Goal: Task Accomplishment & Management: Manage account settings

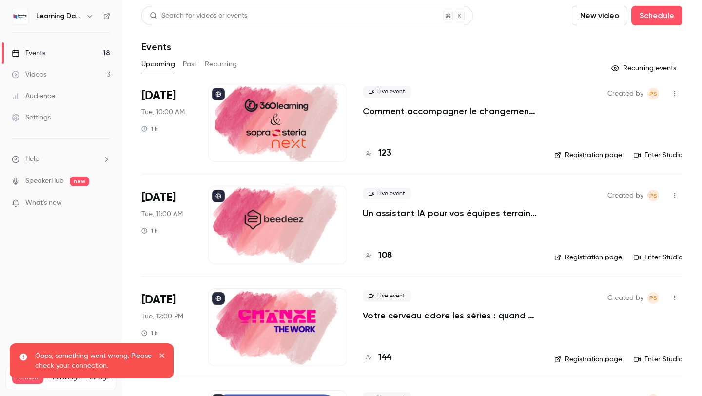
scroll to position [53, 0]
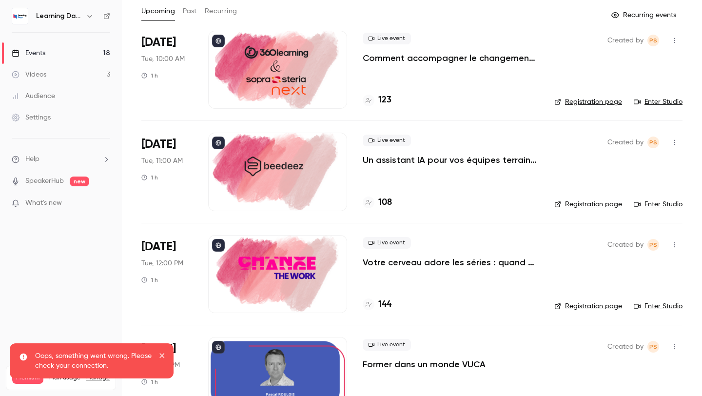
click at [388, 305] on h4 "144" at bounding box center [384, 304] width 13 height 13
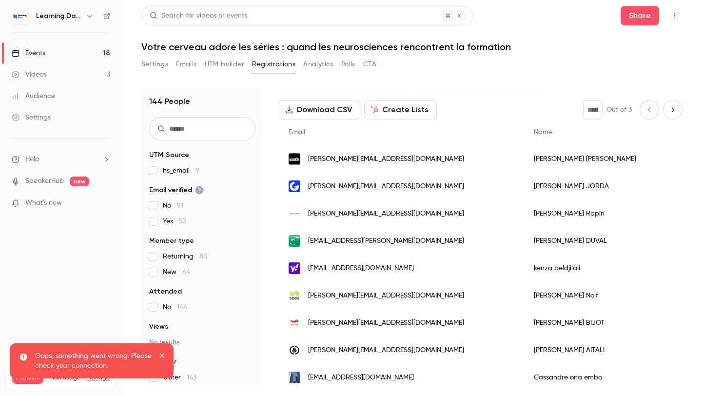
scroll to position [37, 0]
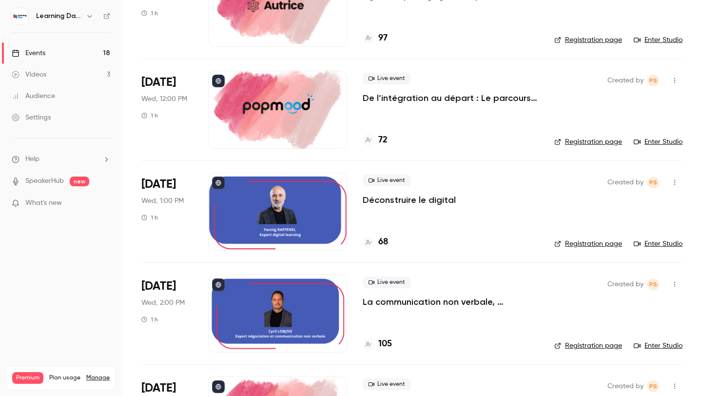
scroll to position [844, 0]
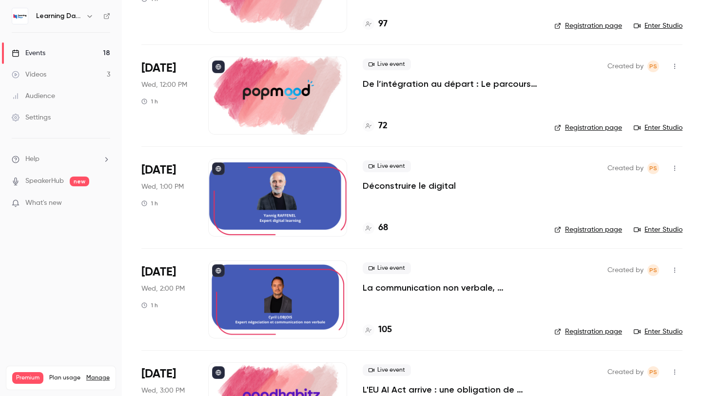
click at [391, 186] on p "Déconstruire le digital" at bounding box center [409, 186] width 93 height 12
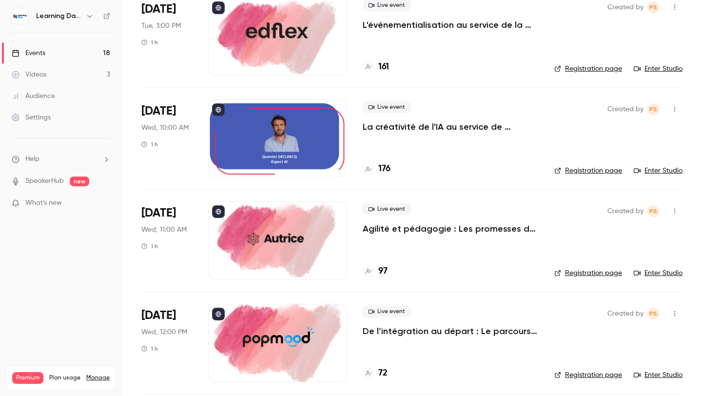
scroll to position [590, 0]
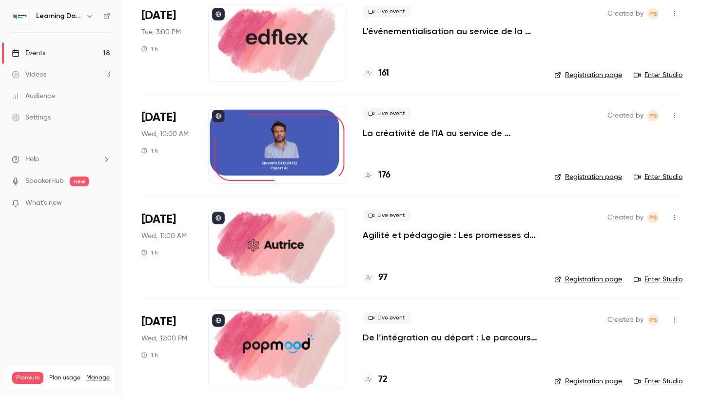
click at [292, 41] on div at bounding box center [277, 43] width 139 height 78
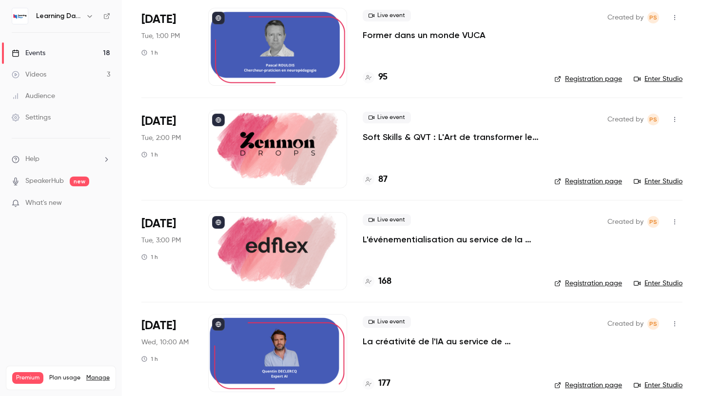
scroll to position [490, 0]
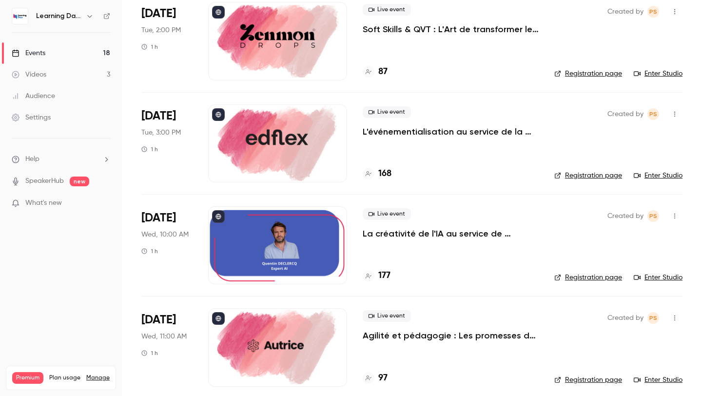
click at [382, 174] on h4 "168" at bounding box center [384, 173] width 13 height 13
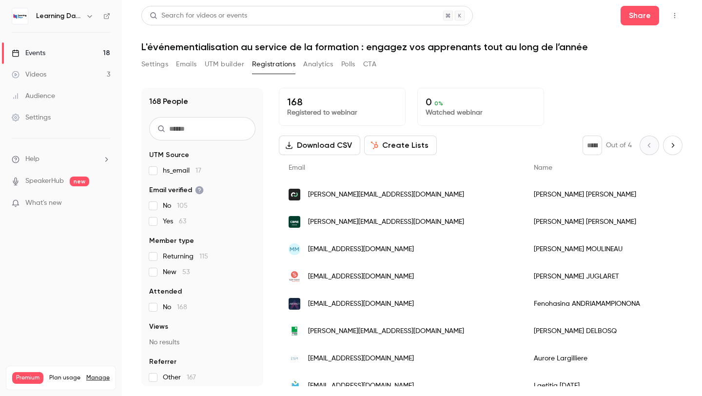
click at [50, 53] on link "Events 18" at bounding box center [61, 52] width 122 height 21
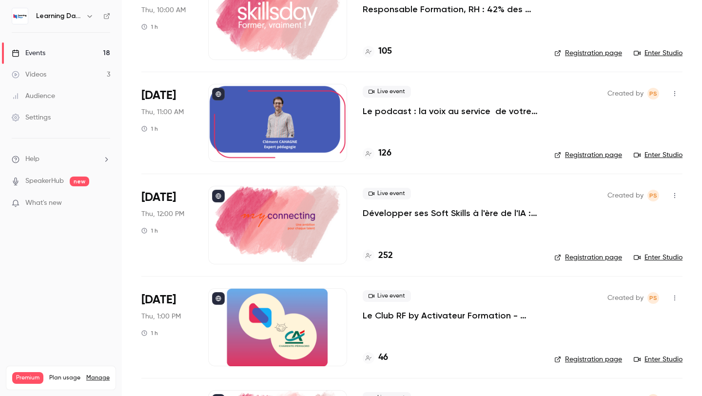
scroll to position [1327, 0]
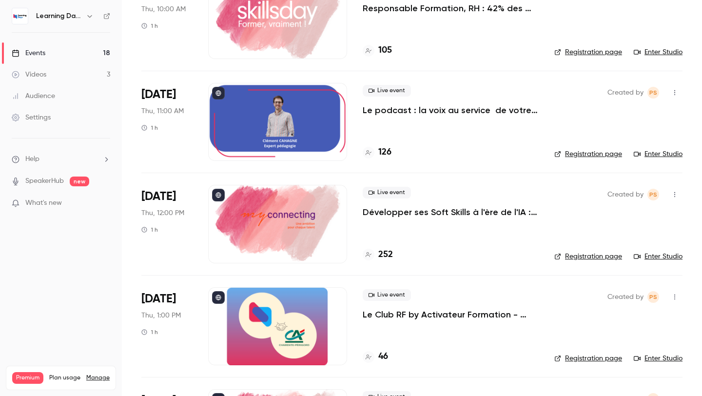
click at [400, 218] on div "Live event Développer ses Soft Skills à l'ère de l'IA : Esprit critique & IA 252" at bounding box center [451, 224] width 176 height 78
click at [400, 215] on p "Développer ses Soft Skills à l'ère de l'IA : Esprit critique & IA" at bounding box center [451, 212] width 176 height 12
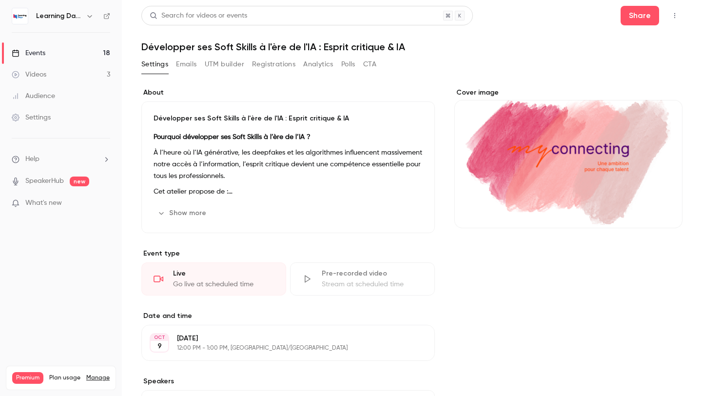
click at [175, 218] on button "Show more" at bounding box center [183, 213] width 58 height 16
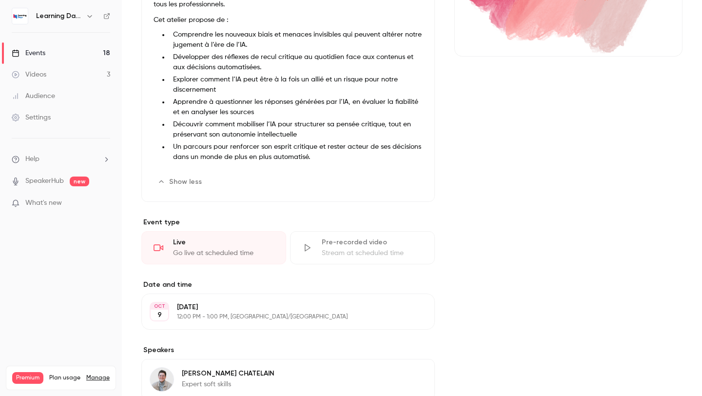
scroll to position [280, 0]
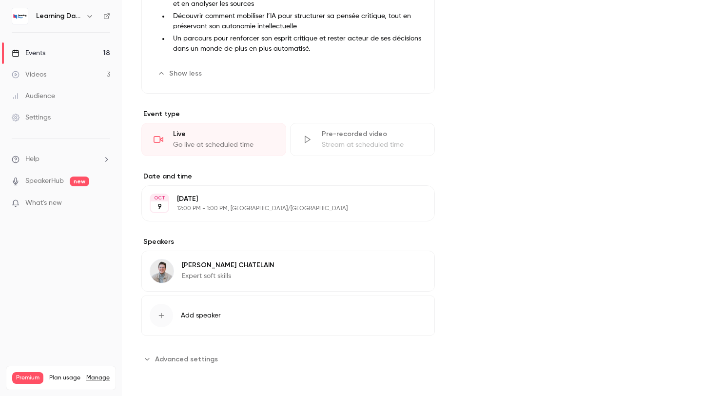
click at [160, 267] on img at bounding box center [161, 270] width 23 height 23
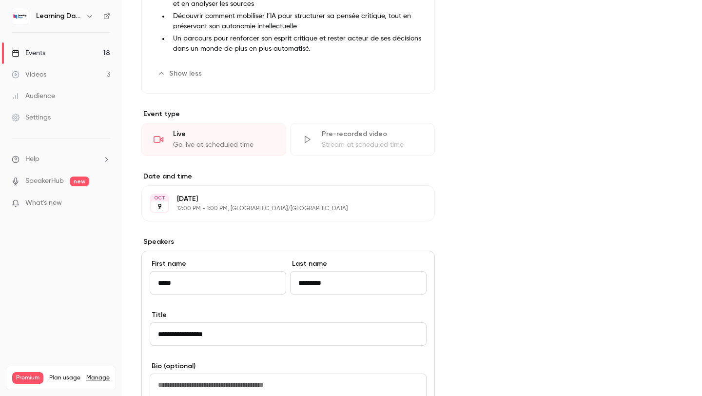
click at [194, 232] on div "About Développer ses Soft Skills à l'ère de l'IA : Esprit critique & IA Pourquo…" at bounding box center [287, 208] width 293 height 800
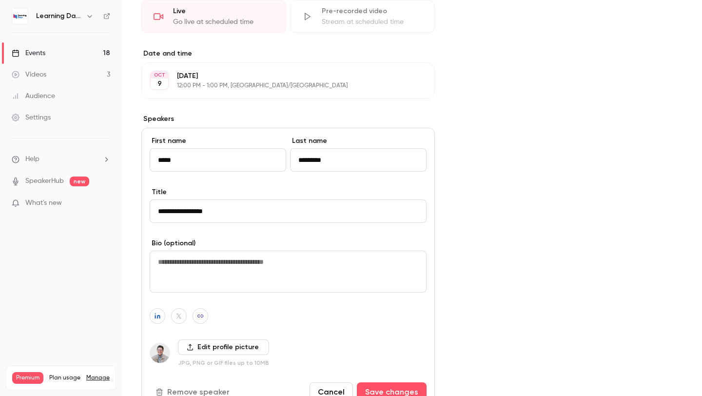
scroll to position [452, 0]
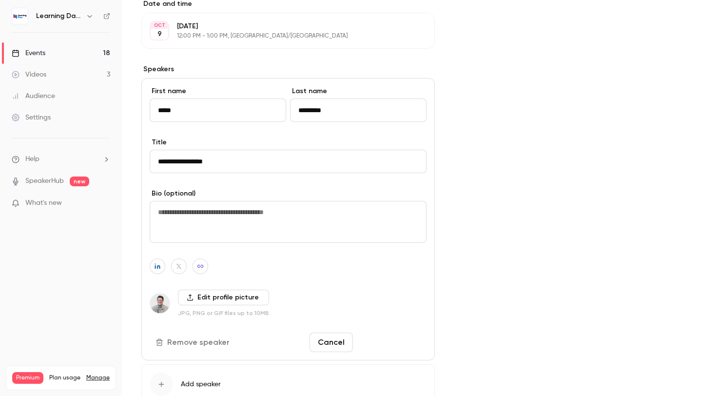
click at [399, 345] on button "Save changes" at bounding box center [392, 341] width 70 height 19
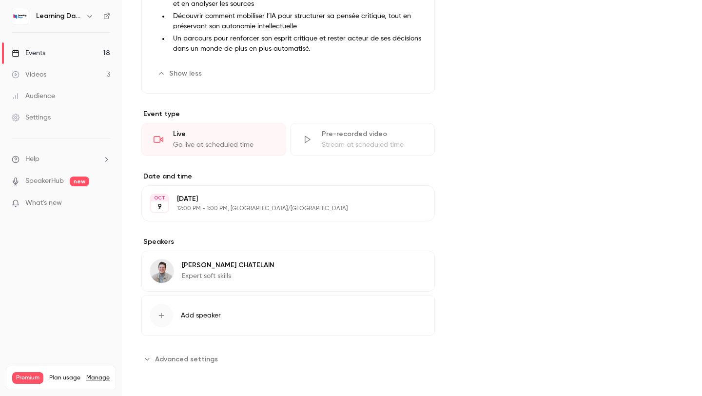
click at [53, 53] on link "Events 18" at bounding box center [61, 52] width 122 height 21
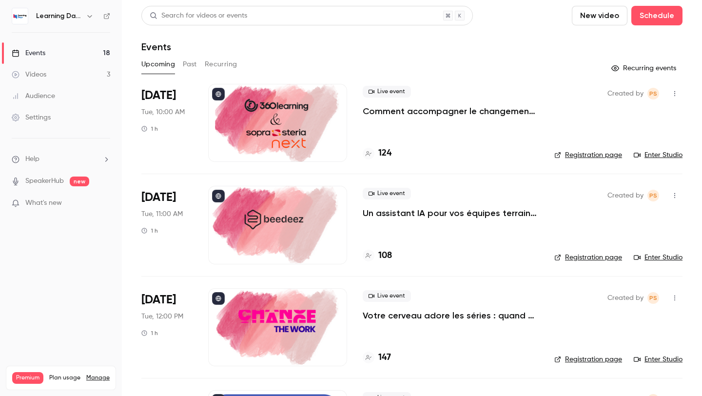
click at [267, 122] on div at bounding box center [277, 123] width 139 height 78
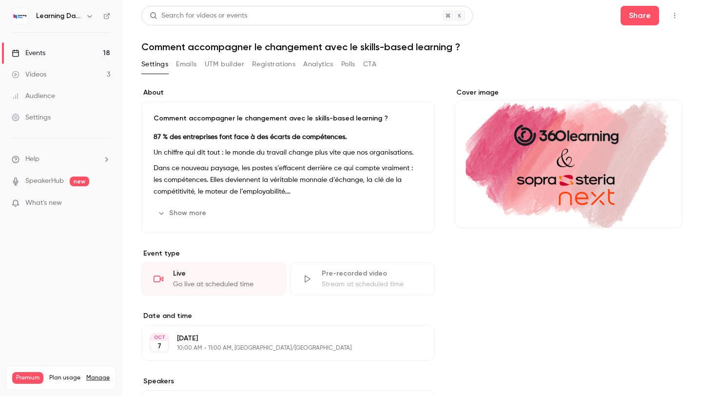
click at [673, 21] on button "button" at bounding box center [675, 16] width 16 height 16
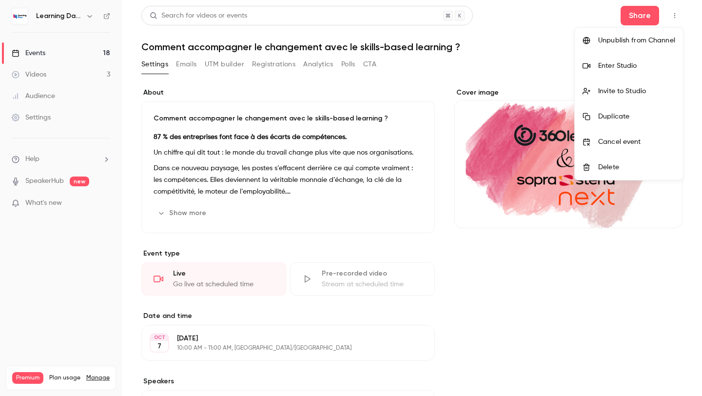
click at [617, 98] on li "Invite to Studio" at bounding box center [629, 90] width 108 height 25
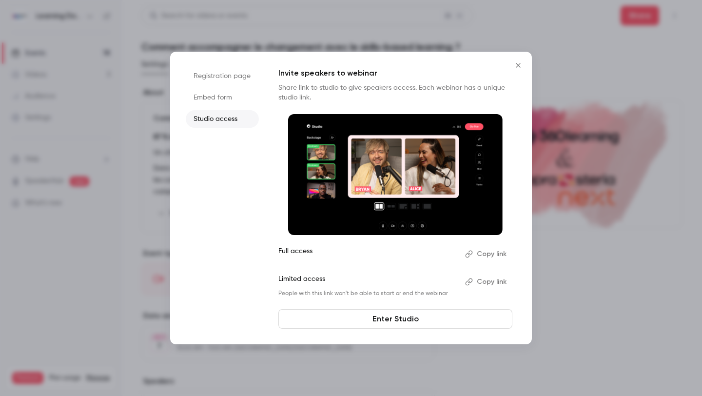
click at [485, 256] on button "Copy link" at bounding box center [486, 254] width 51 height 16
click at [519, 68] on icon "Close" at bounding box center [518, 65] width 12 height 8
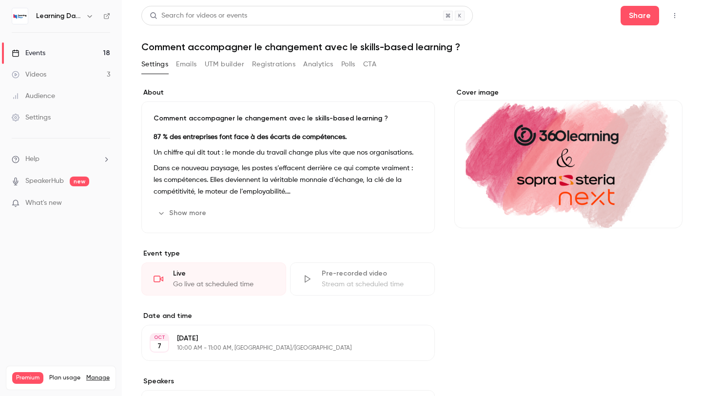
click at [84, 47] on link "Events 18" at bounding box center [61, 52] width 122 height 21
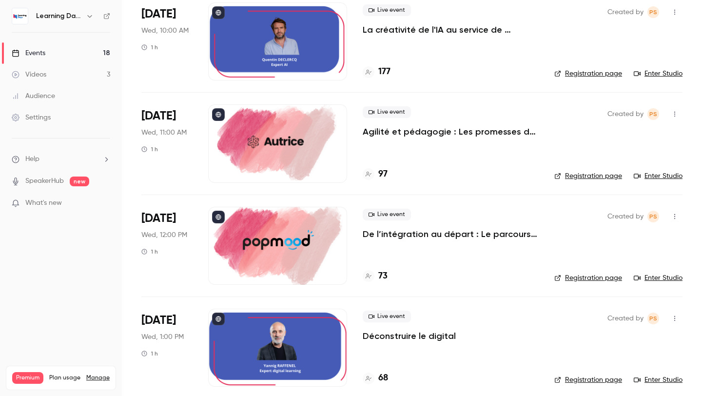
scroll to position [702, 0]
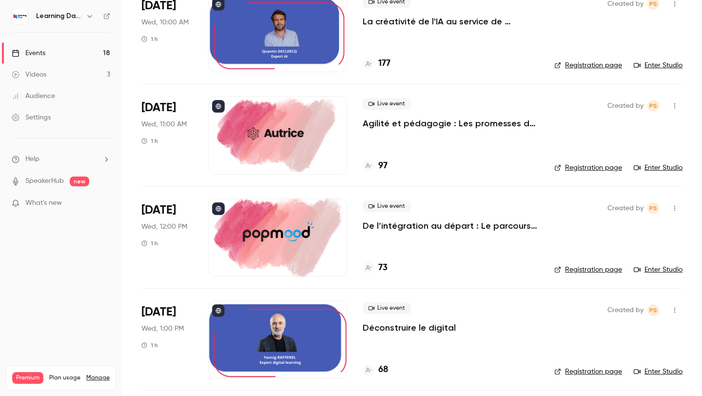
click at [35, 17] on div "Learning Days" at bounding box center [61, 16] width 98 height 17
click at [10, 17] on nav "Learning Days Events 18 Videos 3 Audience Settings Help SpeakerHub new What's n…" at bounding box center [61, 198] width 122 height 396
click at [20, 17] on img at bounding box center [20, 16] width 16 height 16
click at [32, 62] on link "Events 18" at bounding box center [61, 52] width 122 height 21
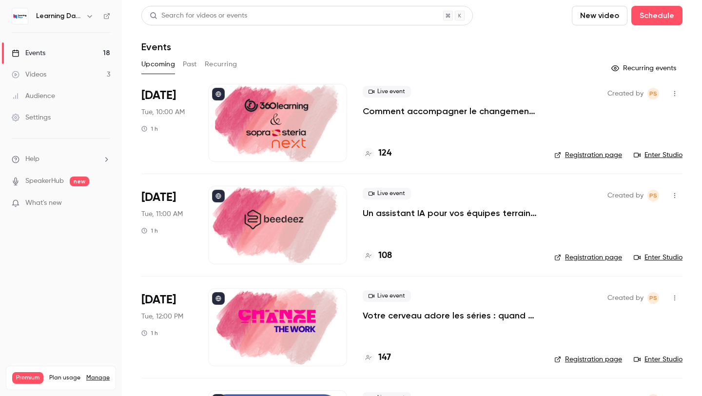
click at [78, 116] on link "Settings" at bounding box center [61, 117] width 122 height 21
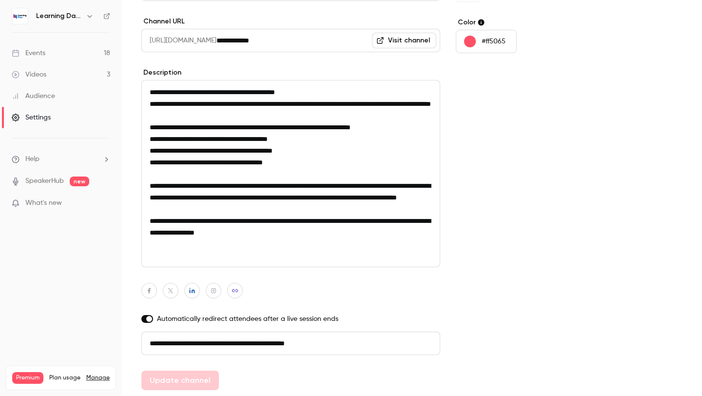
click at [62, 103] on link "Audience" at bounding box center [61, 95] width 122 height 21
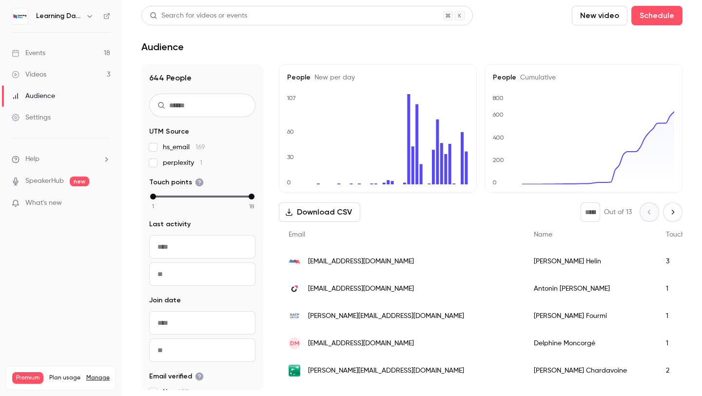
click at [69, 64] on link "Videos 3" at bounding box center [61, 74] width 122 height 21
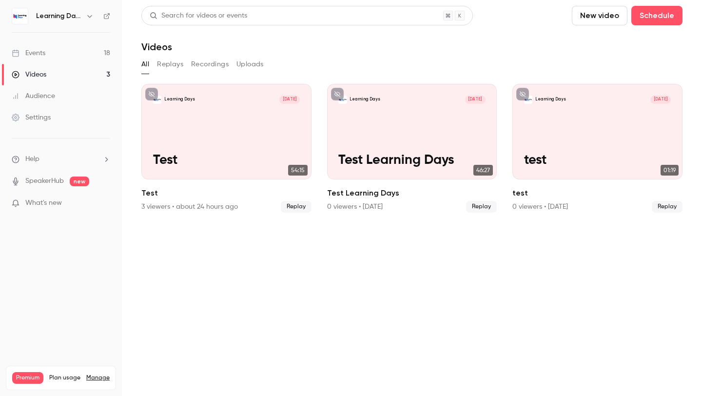
click at [81, 155] on li "Help" at bounding box center [61, 159] width 98 height 10
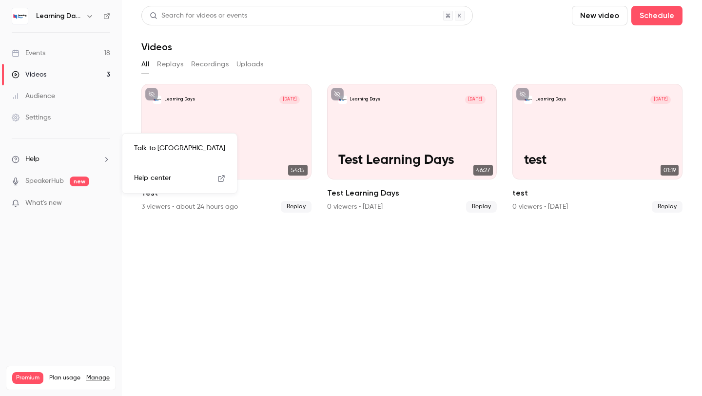
click at [85, 120] on div at bounding box center [351, 198] width 702 height 396
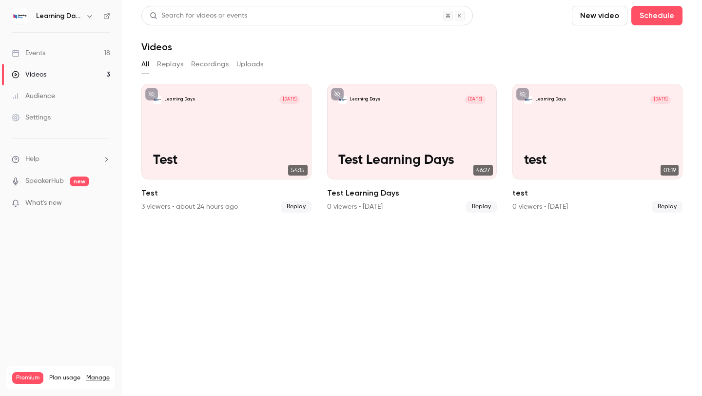
click at [51, 119] on div "Settings" at bounding box center [31, 118] width 39 height 10
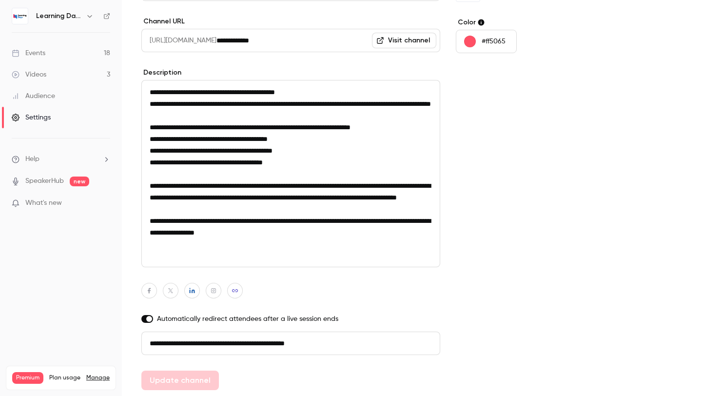
click at [50, 91] on div "Audience" at bounding box center [33, 96] width 43 height 10
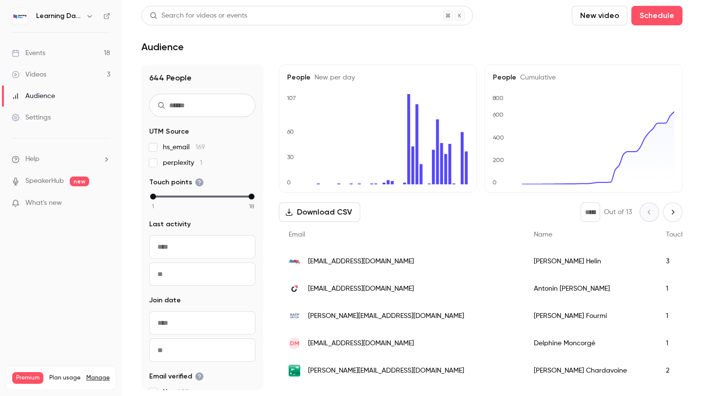
click at [52, 75] on link "Videos 3" at bounding box center [61, 74] width 122 height 21
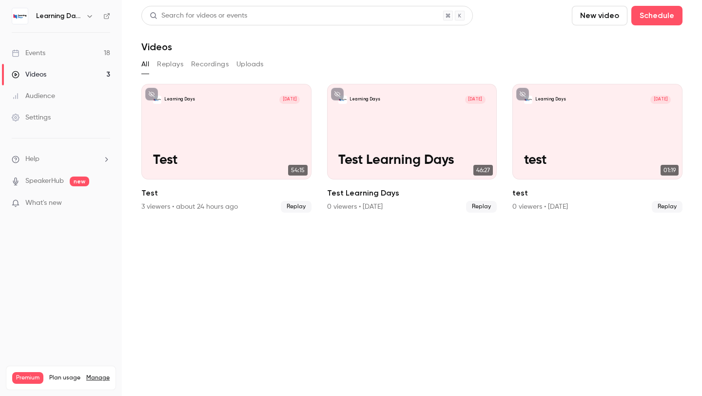
click at [58, 57] on link "Events 18" at bounding box center [61, 52] width 122 height 21
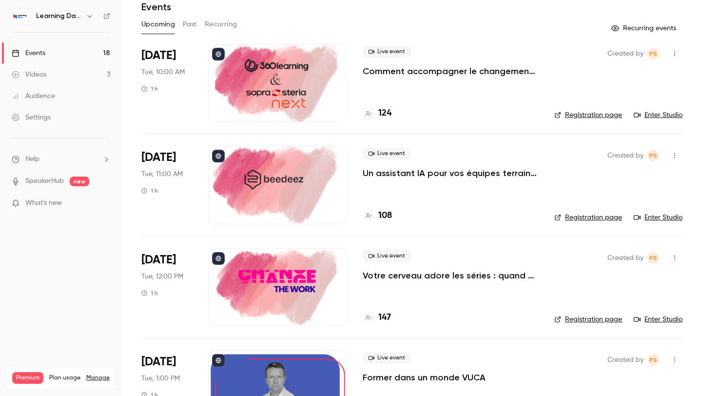
scroll to position [41, 0]
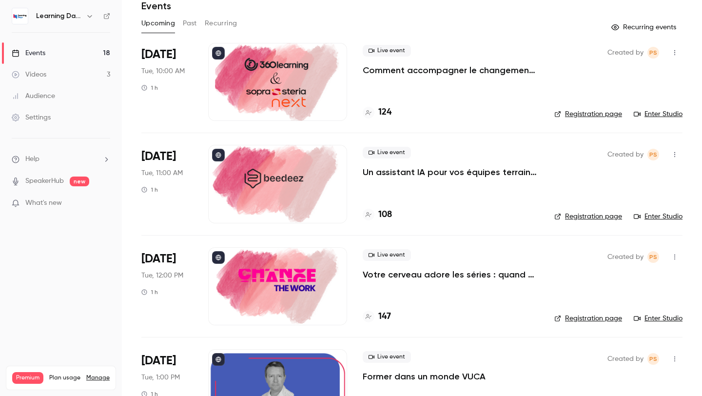
click at [98, 374] on link "Manage" at bounding box center [97, 378] width 23 height 8
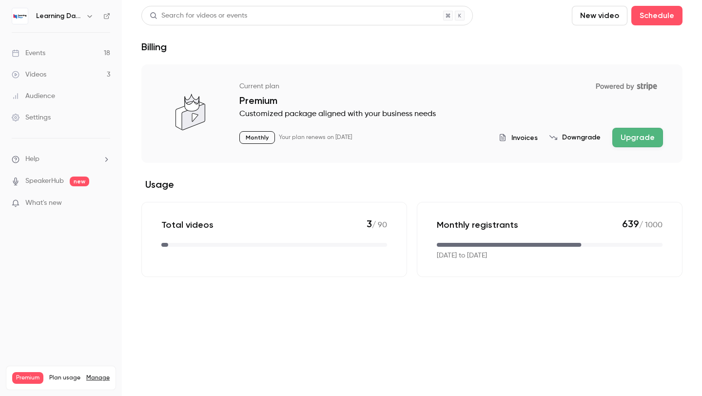
click at [508, 249] on div "Monthly registrants 639 / 1000 [DATE] to [DATE]" at bounding box center [550, 239] width 266 height 75
click at [80, 44] on link "Events 18" at bounding box center [61, 52] width 122 height 21
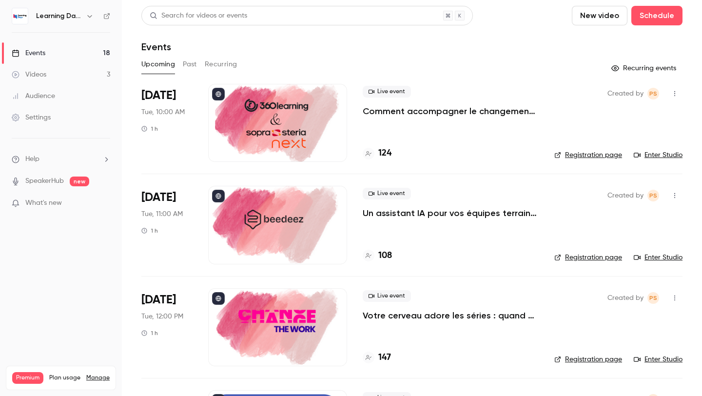
click at [84, 14] on button "button" at bounding box center [90, 16] width 12 height 12
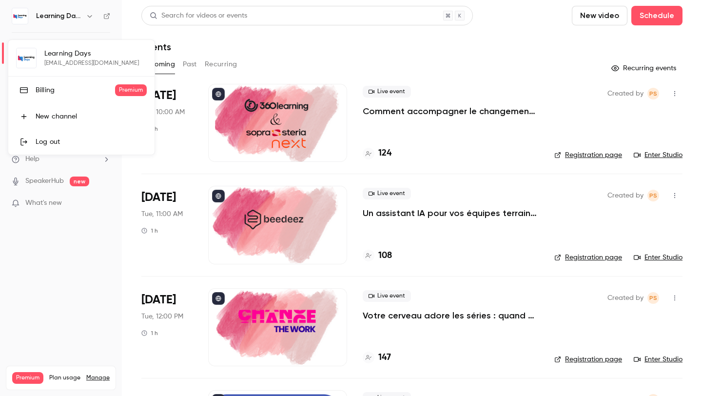
click at [111, 243] on div at bounding box center [351, 198] width 702 height 396
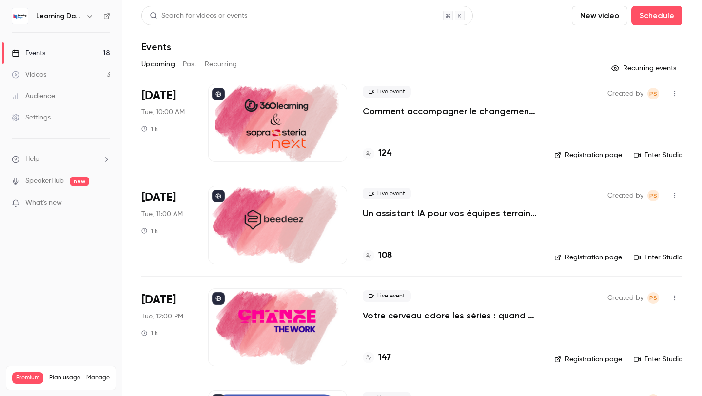
click at [66, 111] on link "Settings" at bounding box center [61, 117] width 122 height 21
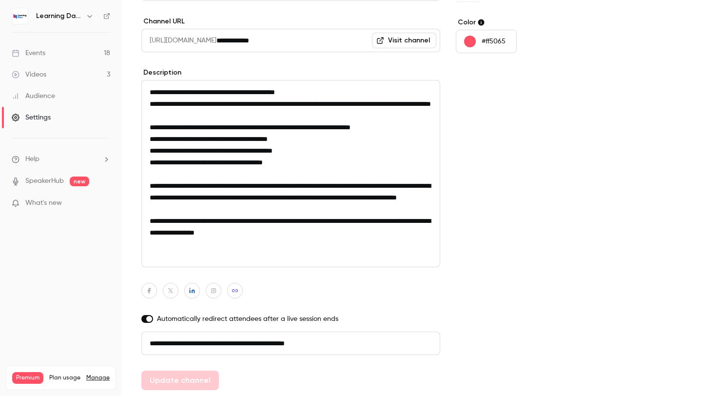
click at [305, 30] on input "**********" at bounding box center [328, 40] width 224 height 23
click at [483, 215] on div "Logo Upload logo Color #ff5065" at bounding box center [531, 177] width 150 height 425
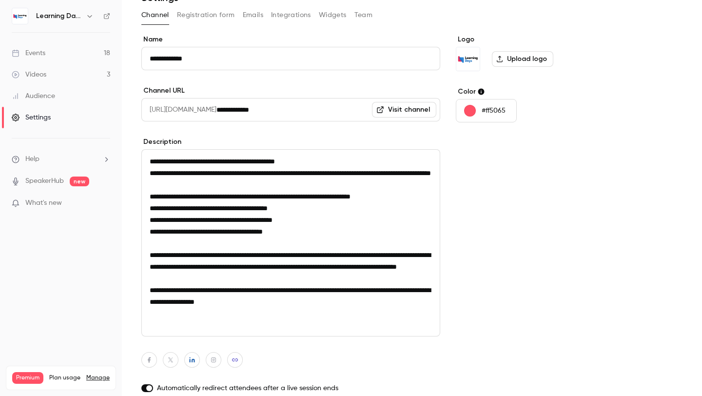
scroll to position [58, 0]
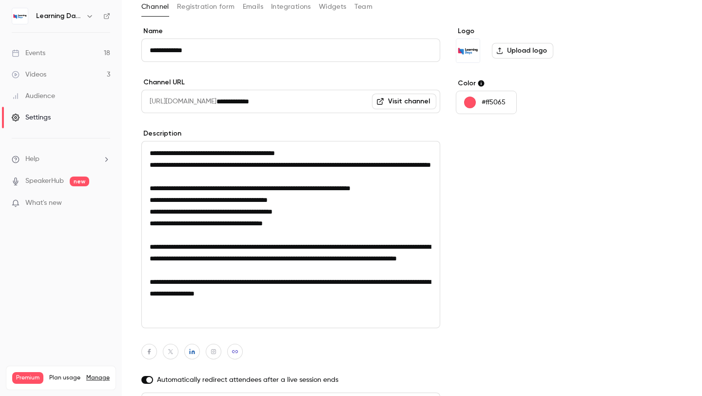
click at [218, 6] on button "Registration form" at bounding box center [206, 7] width 58 height 16
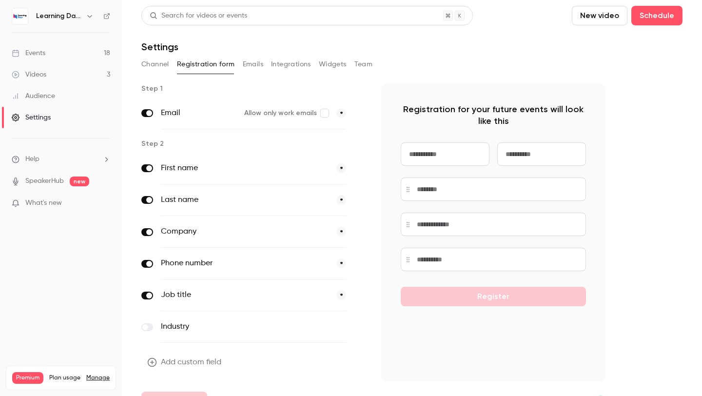
click at [261, 66] on button "Emails" at bounding box center [253, 65] width 20 height 16
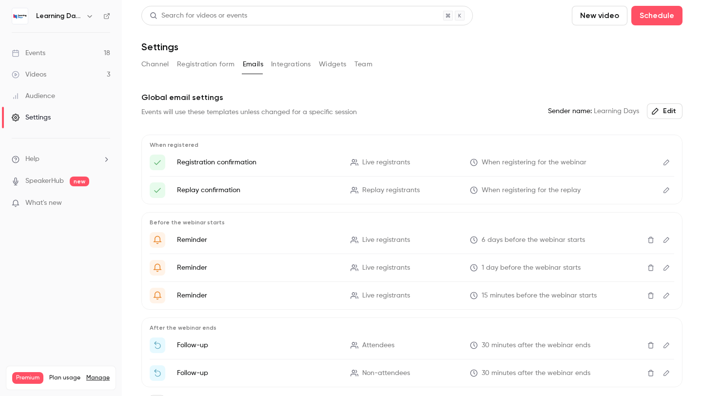
click at [287, 59] on button "Integrations" at bounding box center [291, 65] width 40 height 16
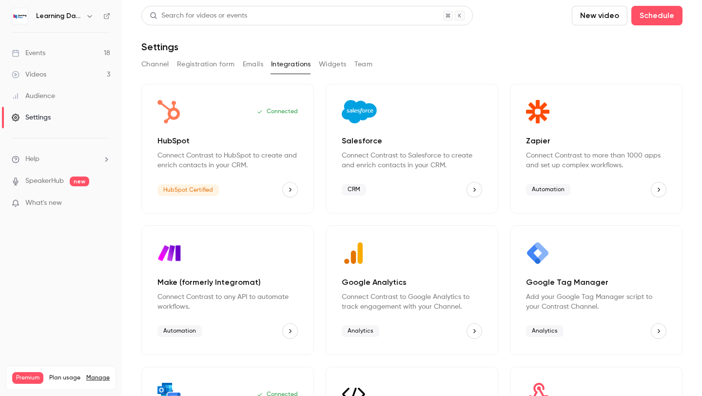
click at [332, 61] on button "Widgets" at bounding box center [333, 65] width 28 height 16
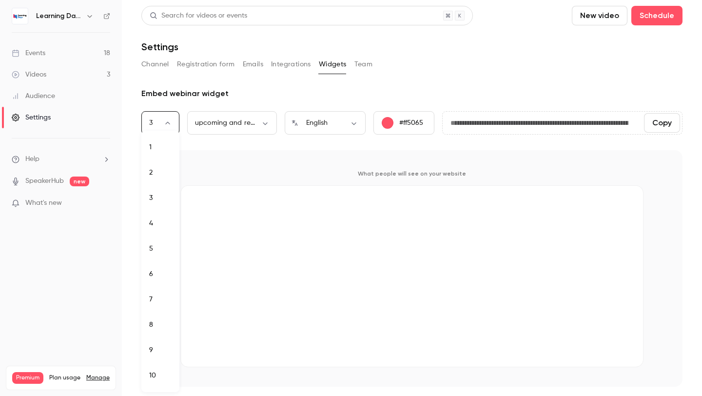
click at [167, 126] on body "**********" at bounding box center [351, 198] width 702 height 396
click at [163, 219] on li "4" at bounding box center [160, 223] width 38 height 25
type input "*"
type input "**********"
click at [173, 130] on div "4 * ​" at bounding box center [160, 122] width 38 height 23
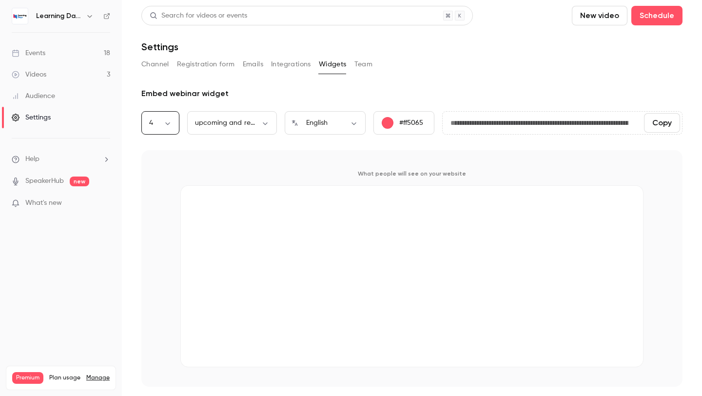
click at [166, 121] on body "**********" at bounding box center [351, 198] width 702 height 396
click at [160, 197] on li "3" at bounding box center [160, 197] width 38 height 25
type input "*"
type input "**********"
click at [346, 128] on div "English ** ​" at bounding box center [325, 122] width 81 height 23
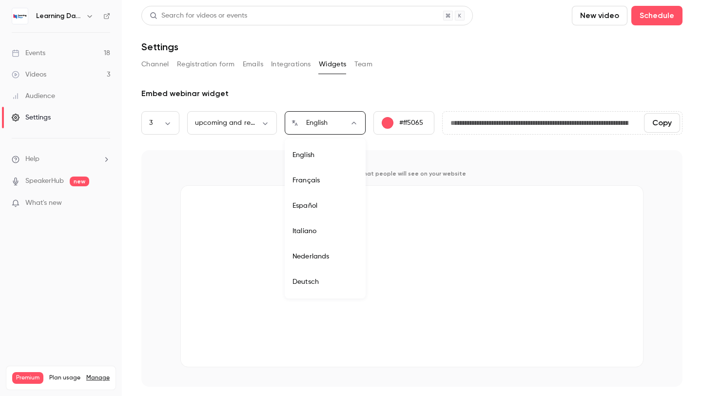
click at [352, 125] on body "**********" at bounding box center [351, 198] width 702 height 396
click at [352, 125] on div at bounding box center [351, 198] width 702 height 396
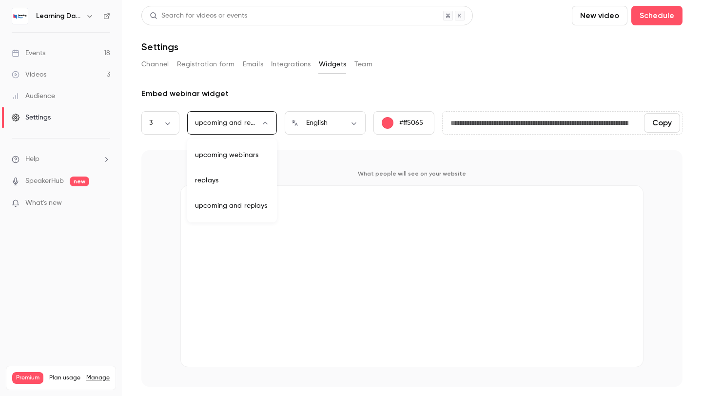
click at [270, 123] on body "**********" at bounding box center [351, 198] width 702 height 396
click at [270, 123] on div at bounding box center [351, 198] width 702 height 396
click at [363, 61] on button "Team" at bounding box center [363, 65] width 19 height 16
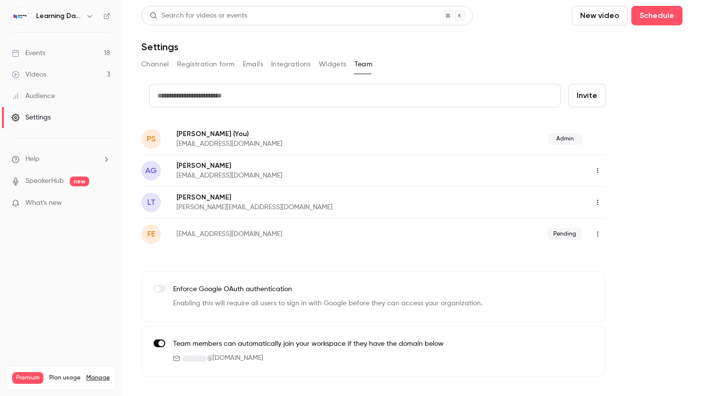
click at [329, 61] on button "Widgets" at bounding box center [333, 65] width 28 height 16
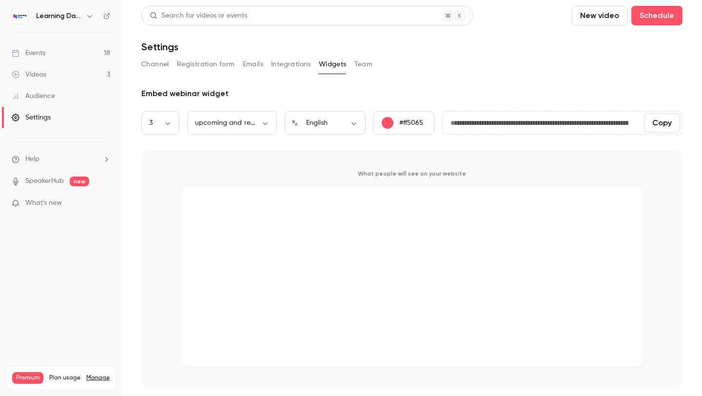
click at [215, 61] on button "Registration form" at bounding box center [206, 65] width 58 height 16
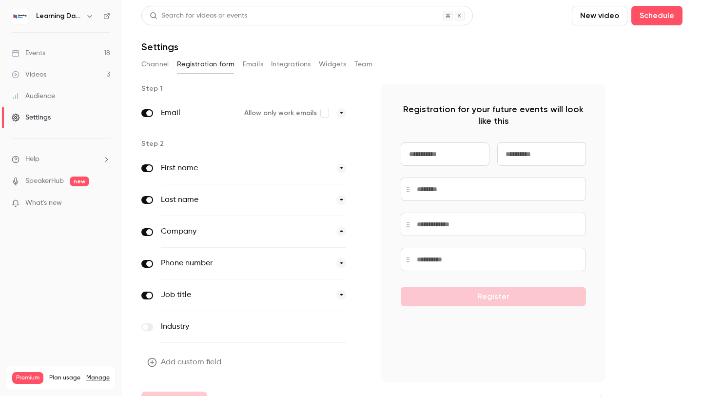
click at [147, 62] on button "Channel" at bounding box center [155, 65] width 28 height 16
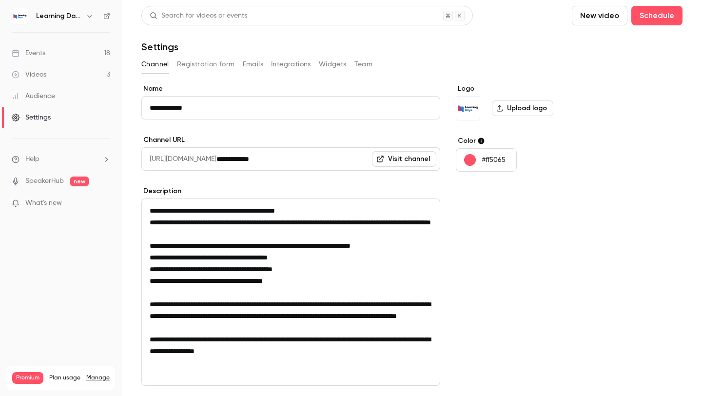
click at [219, 66] on button "Registration form" at bounding box center [206, 65] width 58 height 16
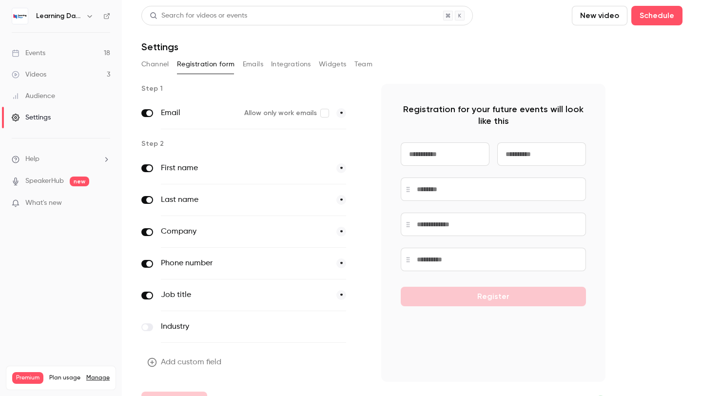
click at [264, 66] on div "Channel Registration form Emails Integrations Widgets Team" at bounding box center [411, 65] width 541 height 16
click at [257, 65] on button "Emails" at bounding box center [253, 65] width 20 height 16
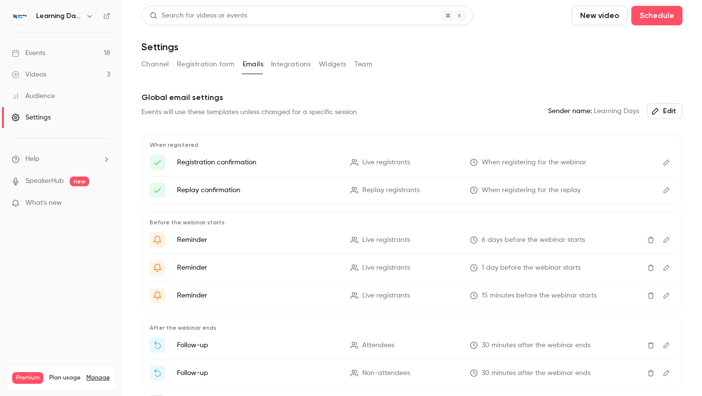
click at [326, 62] on button "Widgets" at bounding box center [333, 65] width 28 height 16
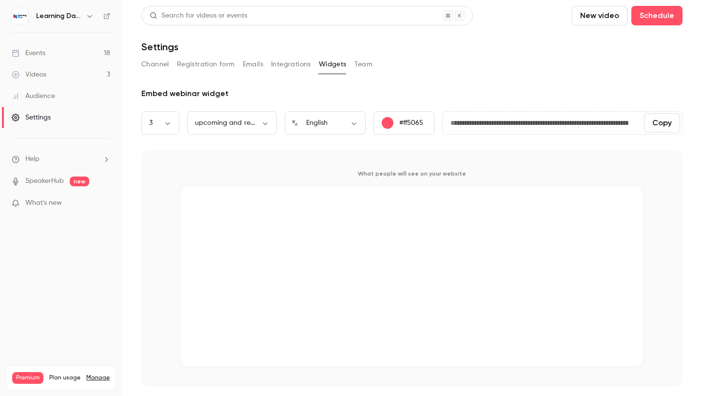
click at [301, 64] on button "Integrations" at bounding box center [291, 65] width 40 height 16
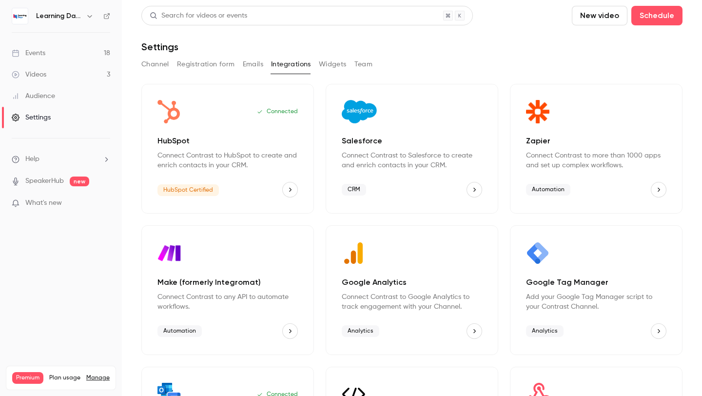
click at [51, 58] on link "Events 18" at bounding box center [61, 52] width 122 height 21
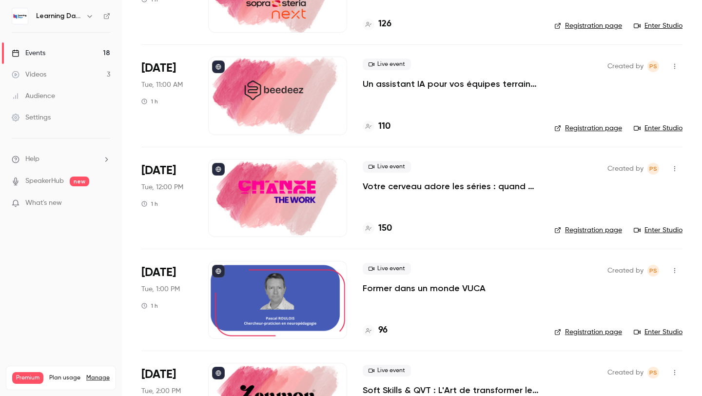
scroll to position [133, 0]
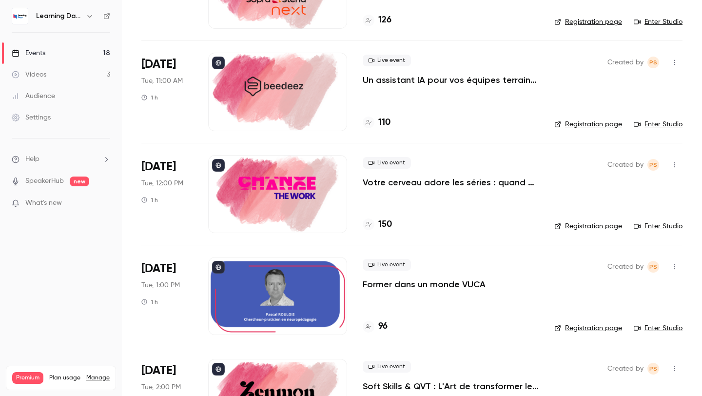
click at [296, 198] on div at bounding box center [277, 194] width 139 height 78
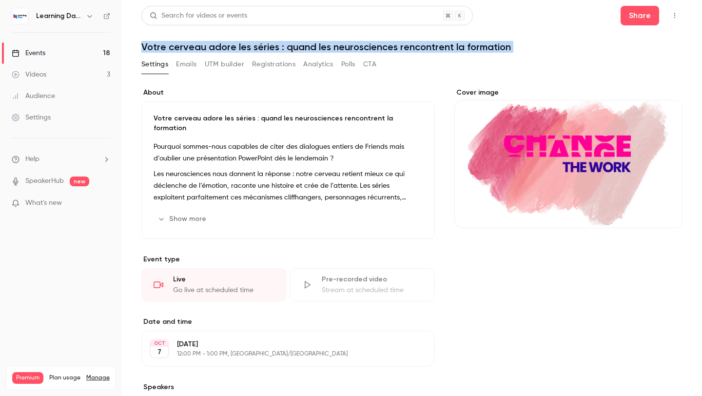
drag, startPoint x: 142, startPoint y: 45, endPoint x: 507, endPoint y: 59, distance: 365.4
click at [507, 59] on div "Search for videos or events Share Votre cerveau adore les séries : quand les ne…" at bounding box center [411, 270] width 541 height 529
copy div "Votre cerveau adore les séries : quand les neurosciences rencontrent la formati…"
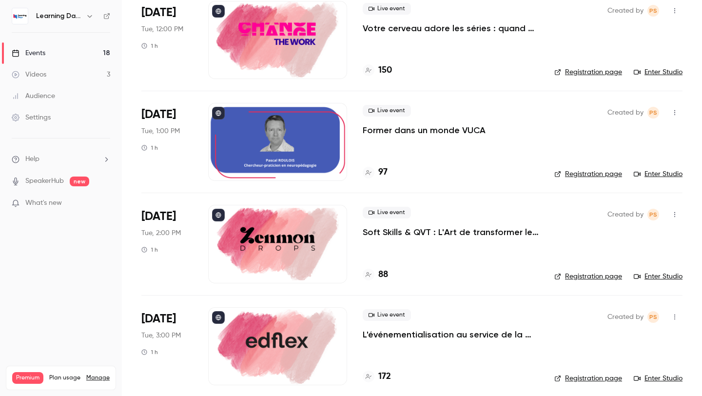
scroll to position [293, 0]
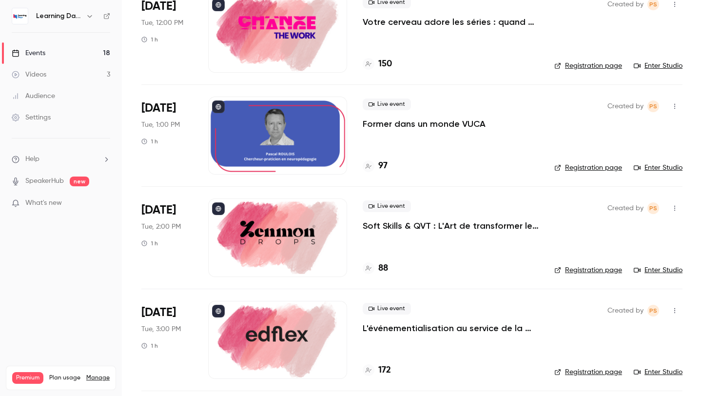
click at [272, 140] on div at bounding box center [277, 136] width 139 height 78
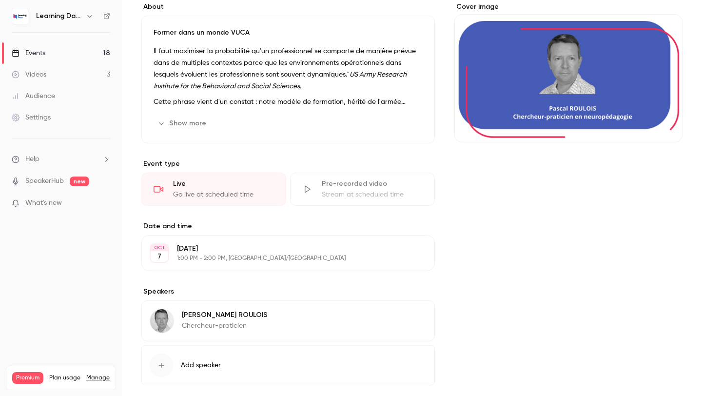
scroll to position [119, 0]
